Goal: Complete application form: Complete application form

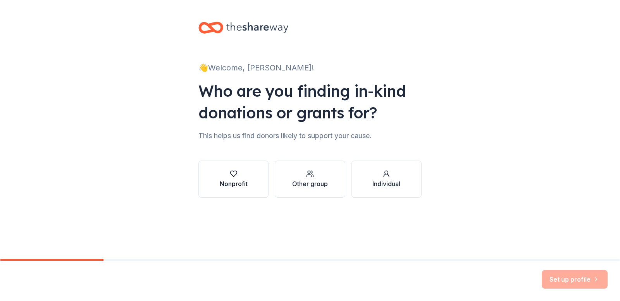
click at [232, 180] on div "Nonprofit" at bounding box center [234, 183] width 28 height 9
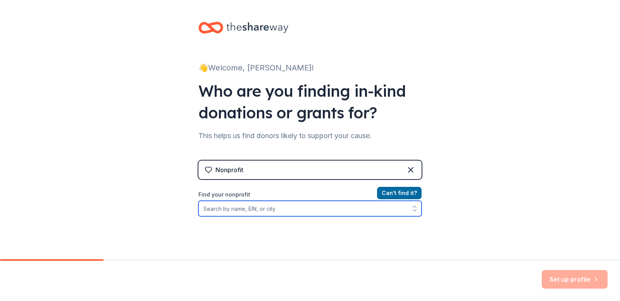
click at [327, 210] on input "Find your nonprofit" at bounding box center [309, 208] width 223 height 15
type input "Art Spark [US_STATE]"
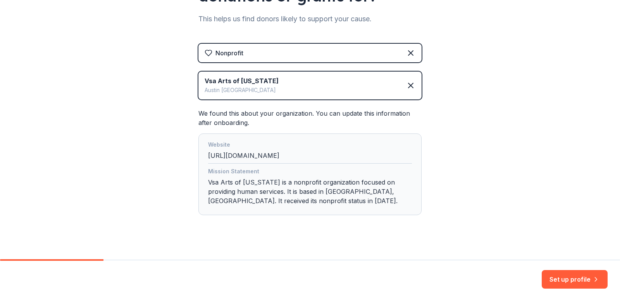
scroll to position [118, 0]
click at [572, 275] on button "Set up profile" at bounding box center [574, 279] width 66 height 19
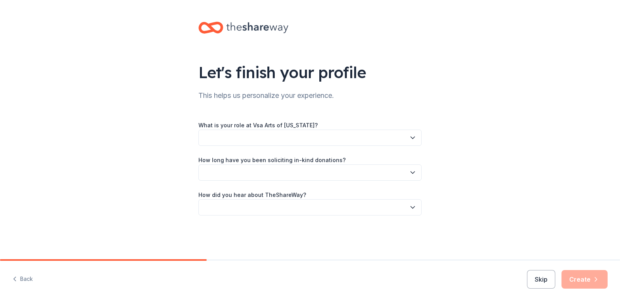
click at [314, 134] on button "button" at bounding box center [309, 138] width 223 height 16
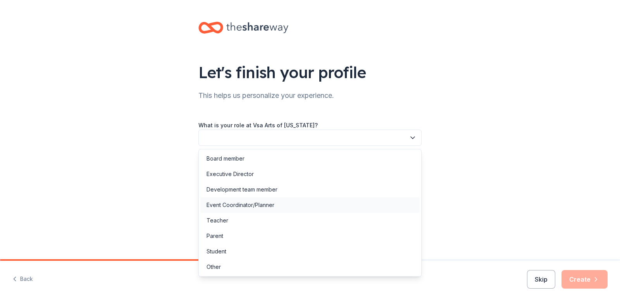
click at [289, 206] on div "Event Coordinator/Planner" at bounding box center [309, 205] width 219 height 15
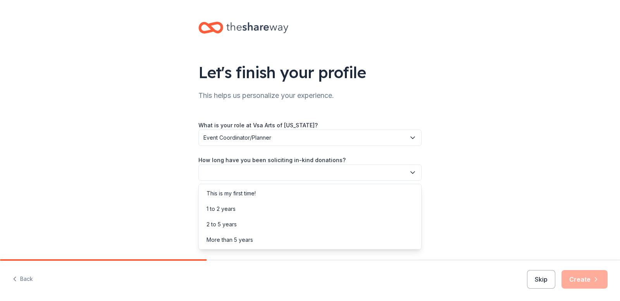
click at [315, 171] on button "button" at bounding box center [309, 173] width 223 height 16
click at [304, 193] on div "This is my first time!" at bounding box center [309, 193] width 219 height 15
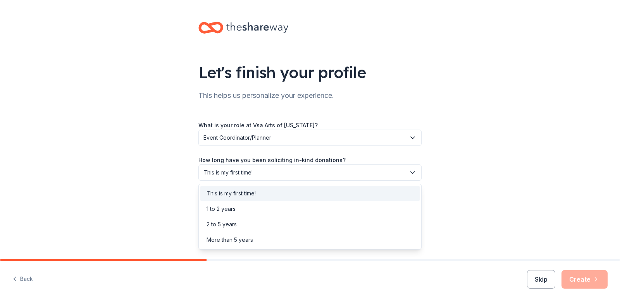
click at [352, 171] on span "This is my first time!" at bounding box center [304, 172] width 202 height 9
click at [329, 219] on div "2 to 5 years" at bounding box center [309, 224] width 219 height 15
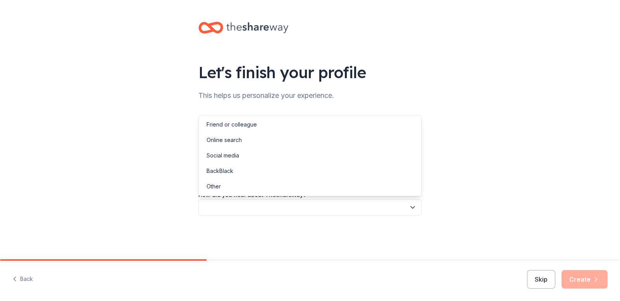
click at [331, 207] on button "button" at bounding box center [309, 207] width 223 height 16
click at [330, 185] on div "Other" at bounding box center [309, 186] width 219 height 15
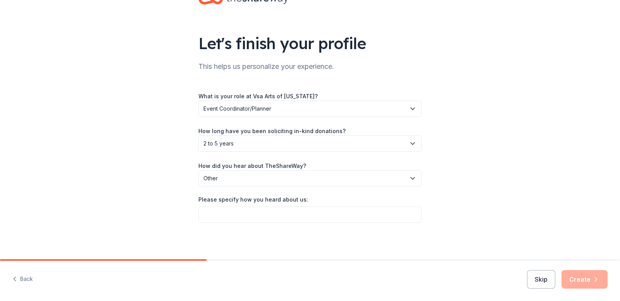
scroll to position [30, 0]
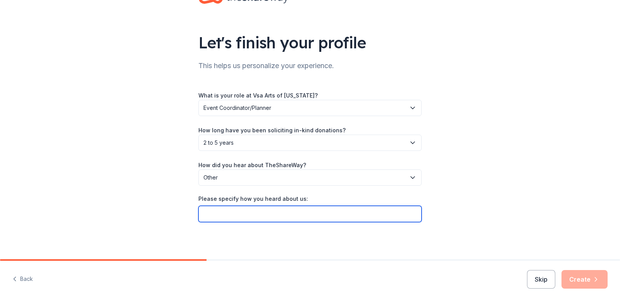
click at [283, 213] on input "Please specify how you heard about us:" at bounding box center [309, 214] width 223 height 16
type input "C"
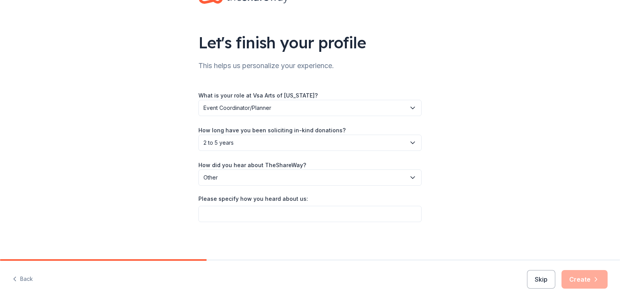
click at [241, 174] on span "Other" at bounding box center [304, 177] width 202 height 9
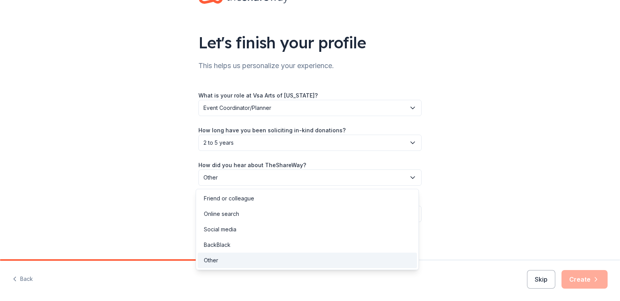
click at [249, 211] on div "Online search" at bounding box center [307, 213] width 219 height 15
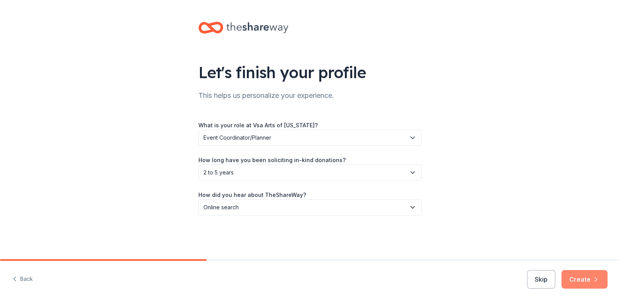
click at [587, 282] on button "Create" at bounding box center [584, 279] width 46 height 19
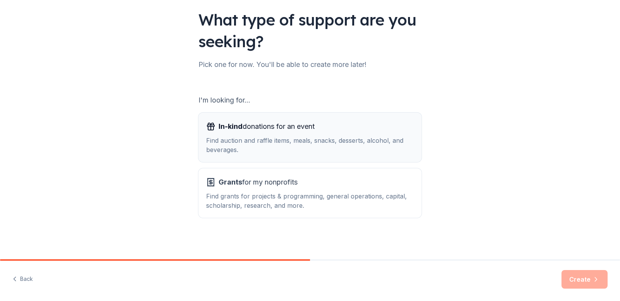
scroll to position [53, 0]
click at [330, 138] on div "Find auction and raffle items, meals, snacks, desserts, alcohol, and beverages." at bounding box center [310, 145] width 208 height 19
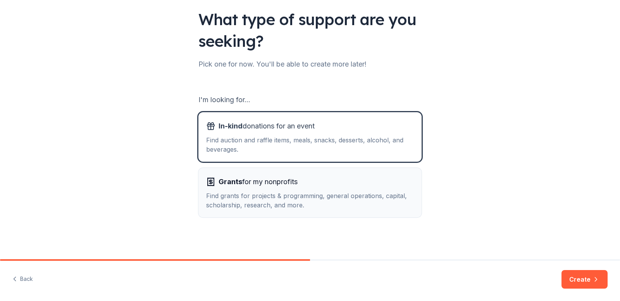
click at [380, 209] on div "Find grants for projects & programming, general operations, capital, scholarshi…" at bounding box center [310, 200] width 208 height 19
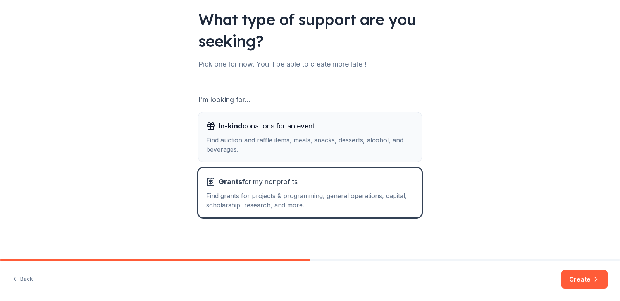
click at [385, 135] on div "In-kind donations for an event Find auction and raffle items, meals, snacks, de…" at bounding box center [310, 137] width 208 height 34
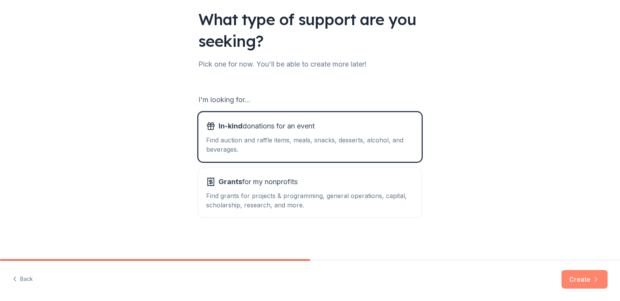
click at [577, 279] on button "Create" at bounding box center [584, 279] width 46 height 19
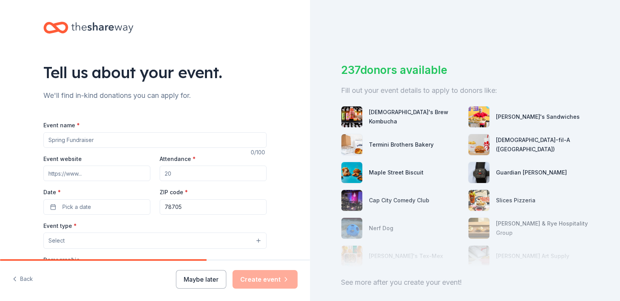
click at [119, 137] on input "Event name *" at bounding box center [154, 139] width 223 height 15
type input "Artist of the Year Awards 2025"
click at [277, 73] on div "Tell us about your event. We'll find in-kind donations you can apply for. Event…" at bounding box center [155, 258] width 310 height 516
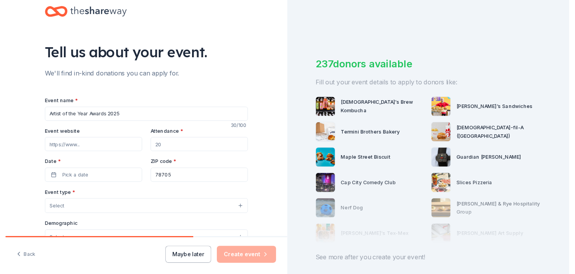
scroll to position [28, 0]
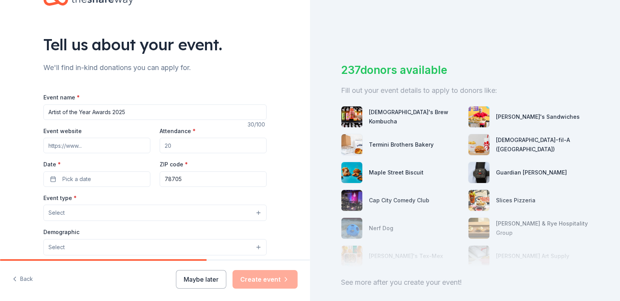
click at [64, 146] on input "Event website" at bounding box center [96, 145] width 107 height 15
type input "[DOMAIN_NAME]"
type input "150"
click at [49, 179] on button "Pick a date" at bounding box center [96, 179] width 107 height 15
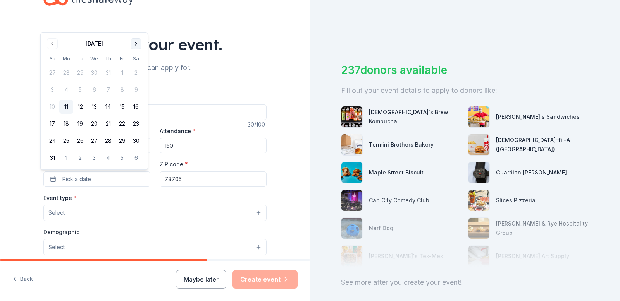
click at [131, 44] on button "Go to next month" at bounding box center [136, 43] width 11 height 11
click at [56, 143] on button "21" at bounding box center [52, 141] width 14 height 14
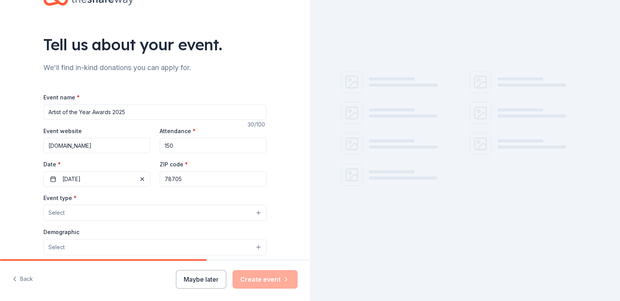
drag, startPoint x: 191, startPoint y: 177, endPoint x: 172, endPoint y: 179, distance: 19.1
click at [172, 179] on input "78705" at bounding box center [213, 179] width 107 height 15
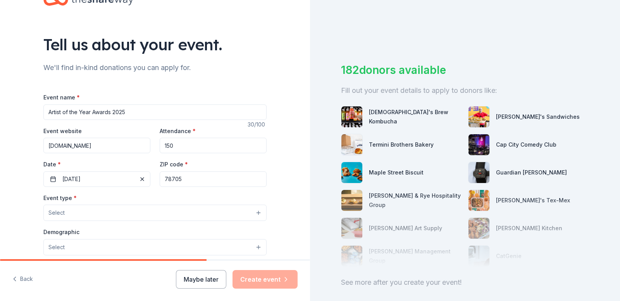
click at [187, 178] on input "78705" at bounding box center [213, 179] width 107 height 15
type input "[STREET_ADDRESS][PERSON_NAME]"
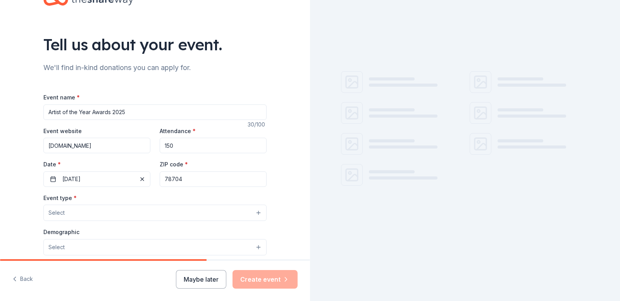
type input "78704"
click at [286, 139] on div "Tell us about your event. We'll find in-kind donations you can apply for. Event…" at bounding box center [155, 230] width 310 height 516
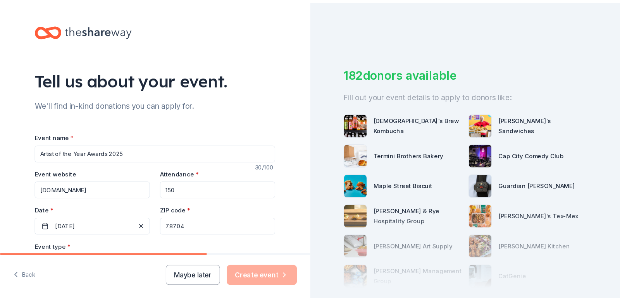
scroll to position [0, 0]
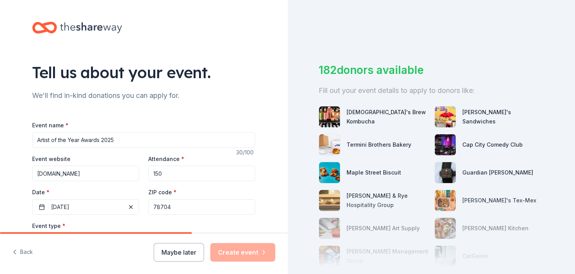
drag, startPoint x: 124, startPoint y: 140, endPoint x: 11, endPoint y: 106, distance: 118.5
click at [13, 131] on div "Tell us about your event. We'll find in-kind donations you can apply for. Event…" at bounding box center [144, 258] width 288 height 516
type input "1"
